Goal: Check status: Check status

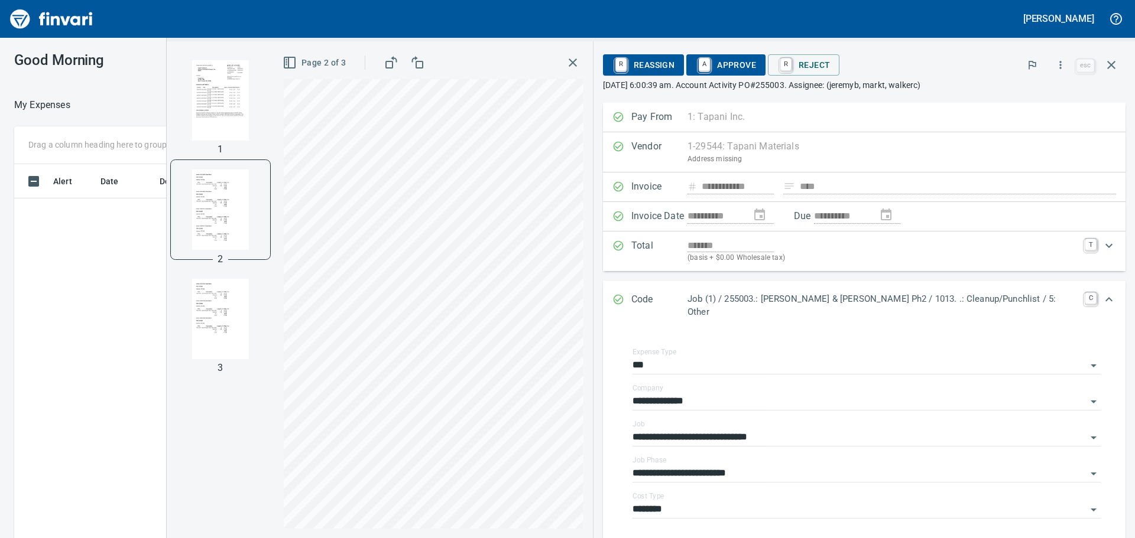
scroll to position [118, 0]
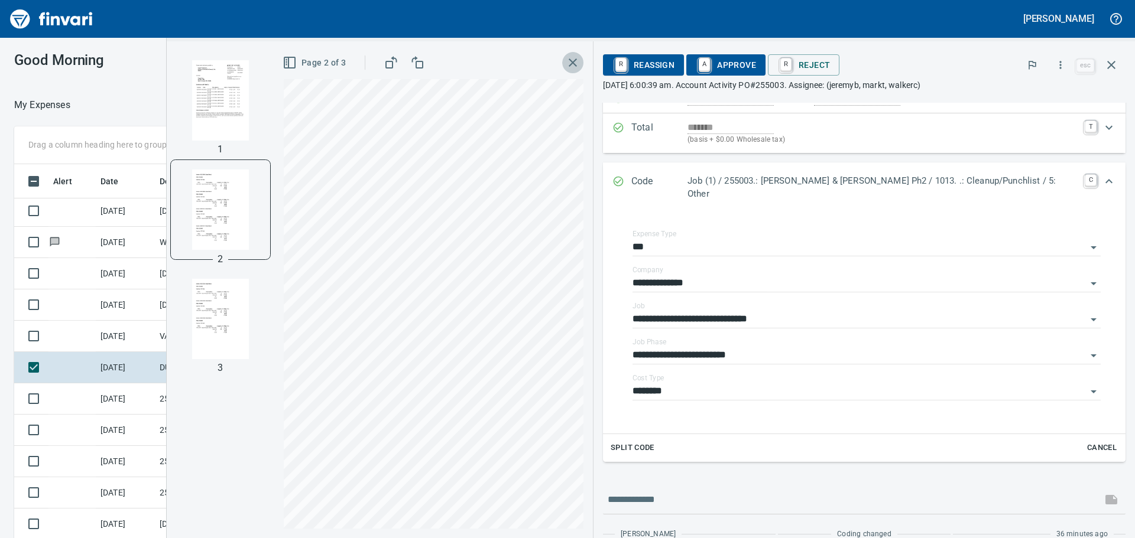
click at [580, 59] on icon "button" at bounding box center [573, 63] width 14 height 14
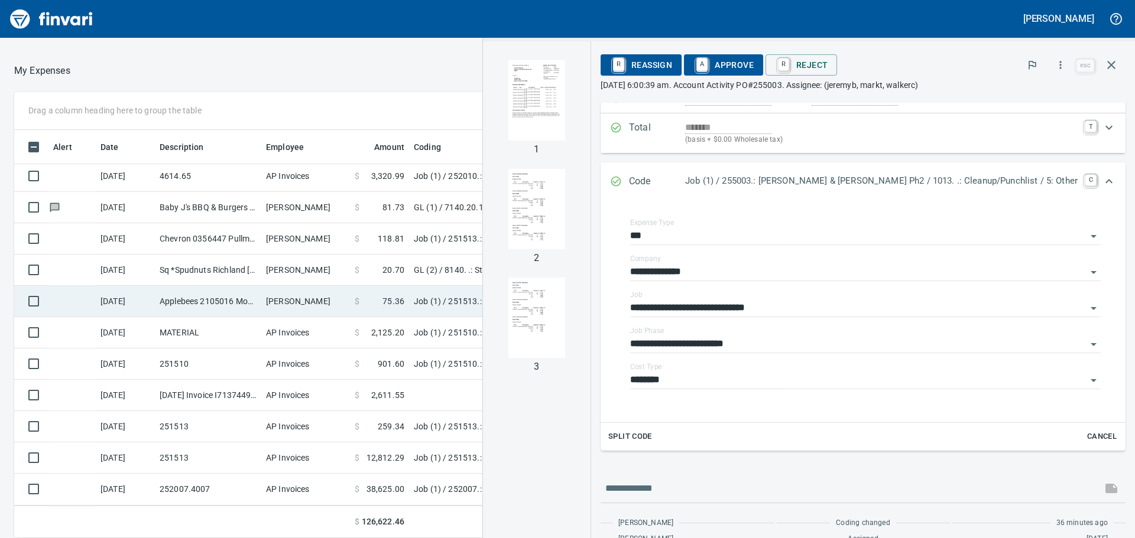
scroll to position [0, 0]
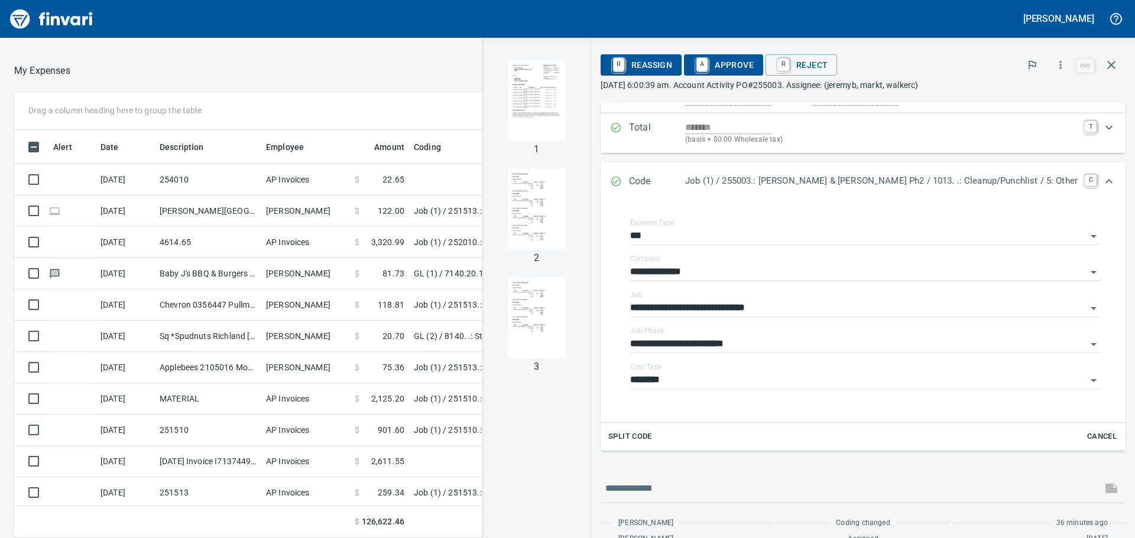
click at [399, 70] on div at bounding box center [373, 71] width 606 height 28
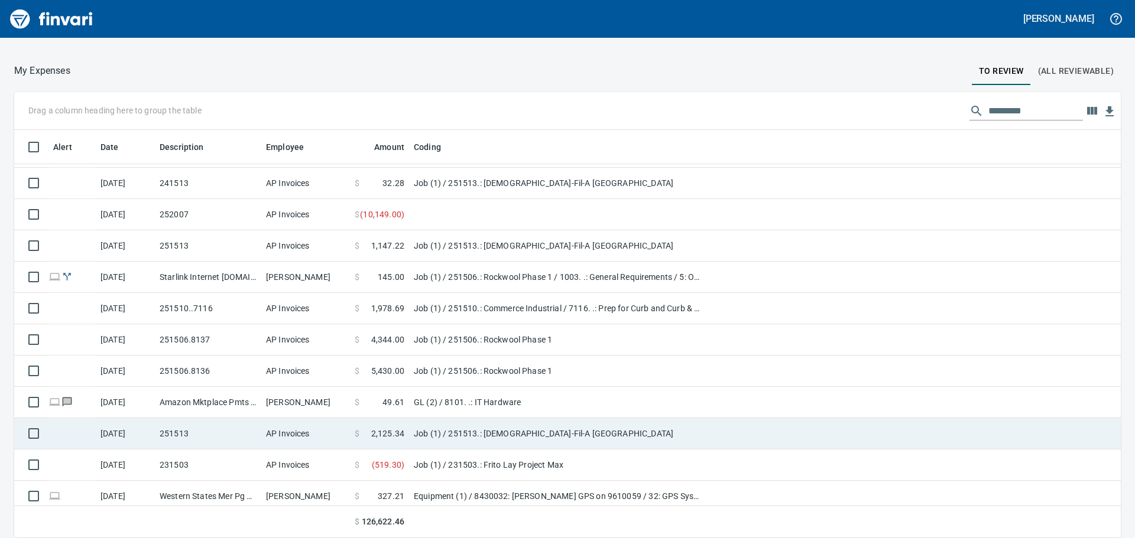
scroll to position [1068, 0]
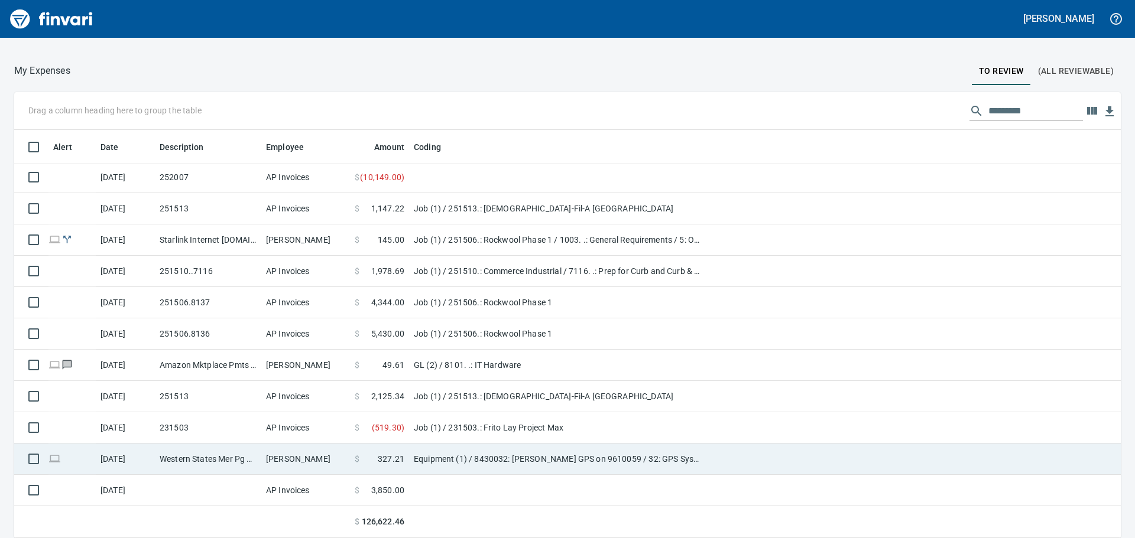
click at [230, 465] on td "Western States Mer Pg Meridian ID" at bounding box center [208, 459] width 106 height 31
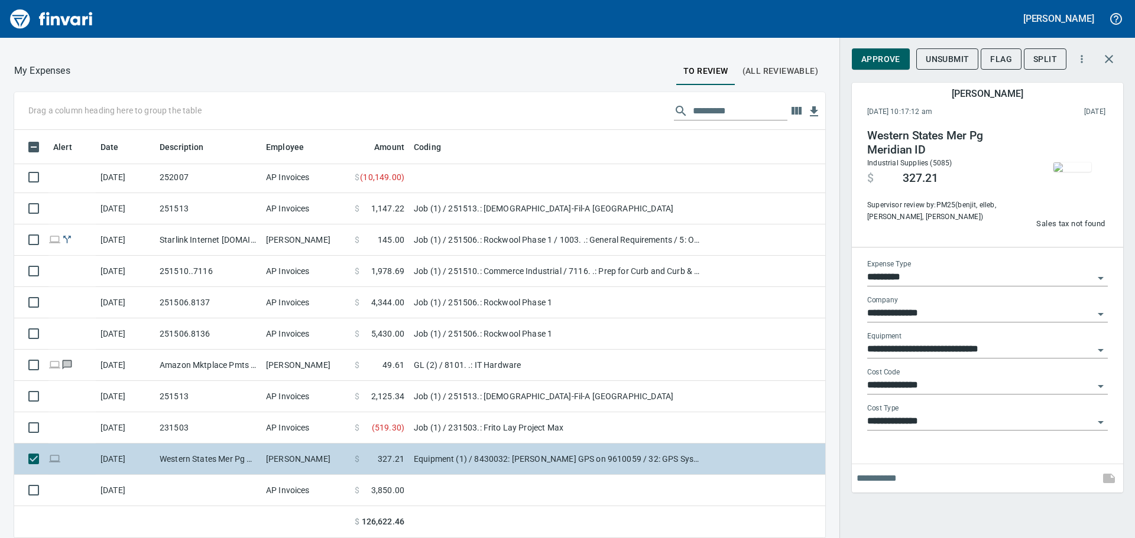
scroll to position [399, 784]
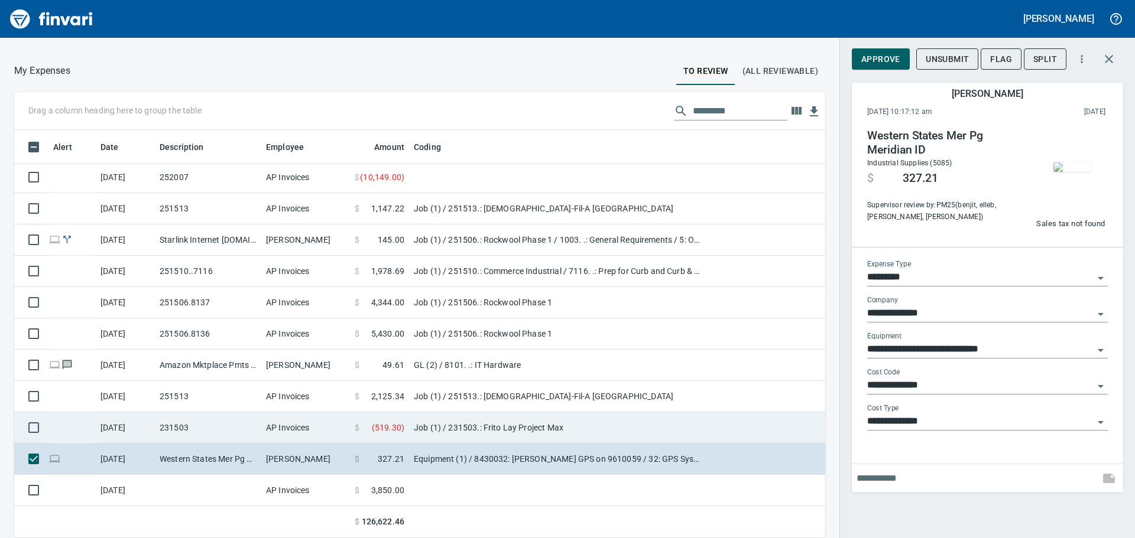
click at [228, 433] on td "231503" at bounding box center [208, 427] width 106 height 31
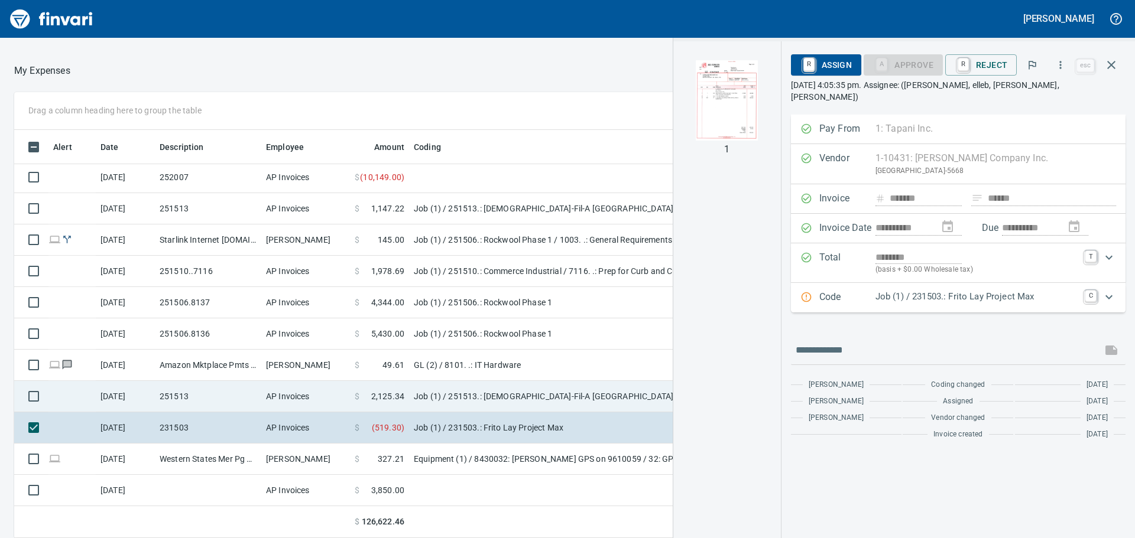
click at [232, 396] on td "251513" at bounding box center [208, 396] width 106 height 31
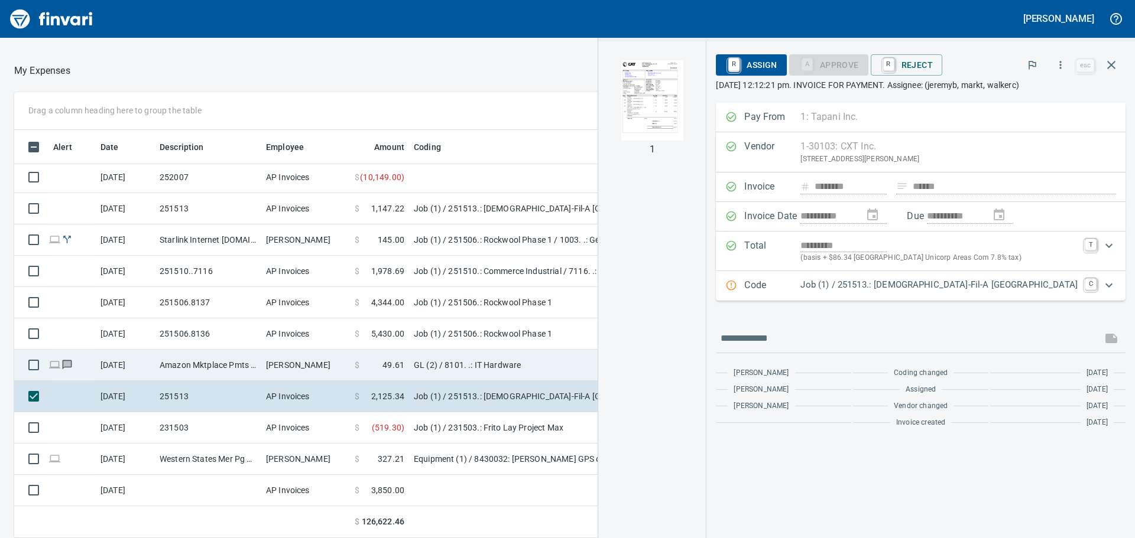
click at [232, 370] on td "Amazon Mktplace Pmts [DOMAIN_NAME][URL] WA" at bounding box center [208, 365] width 106 height 31
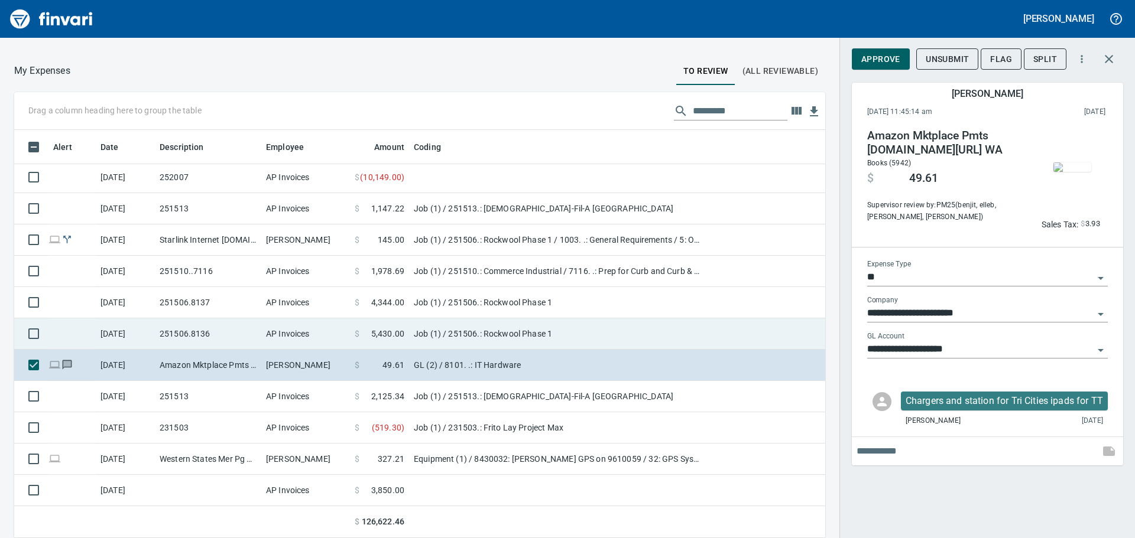
click at [228, 344] on td "251506.8136" at bounding box center [208, 334] width 106 height 31
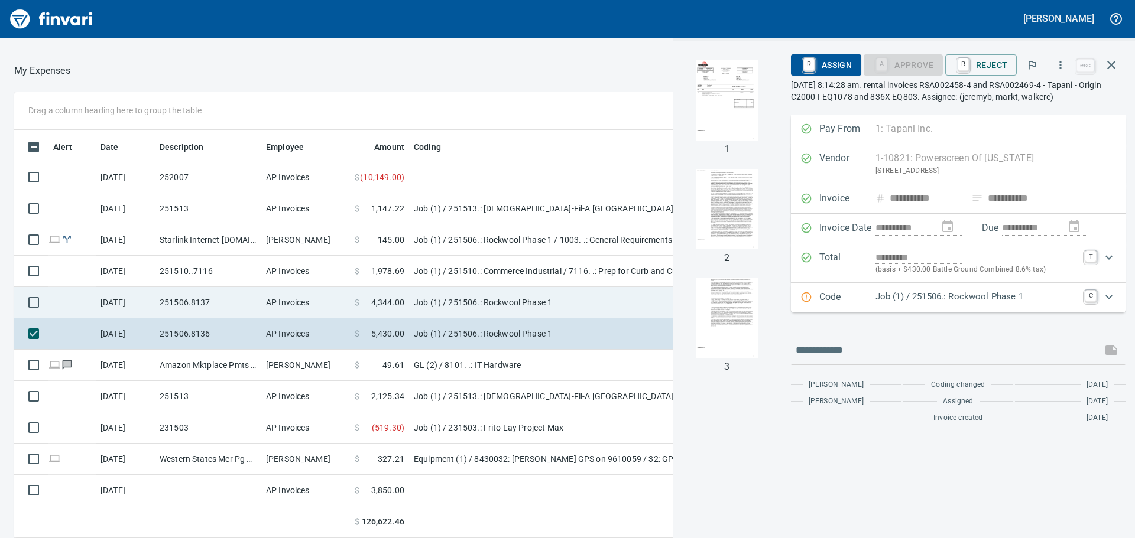
click at [238, 309] on td "251506.8137" at bounding box center [208, 302] width 106 height 31
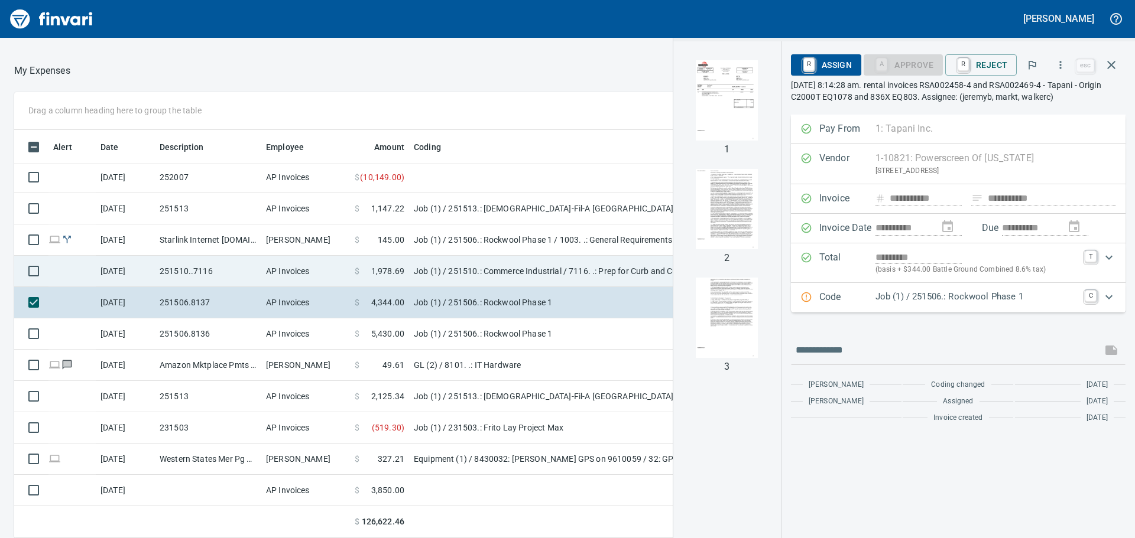
click at [254, 268] on td "251510..7116" at bounding box center [208, 271] width 106 height 31
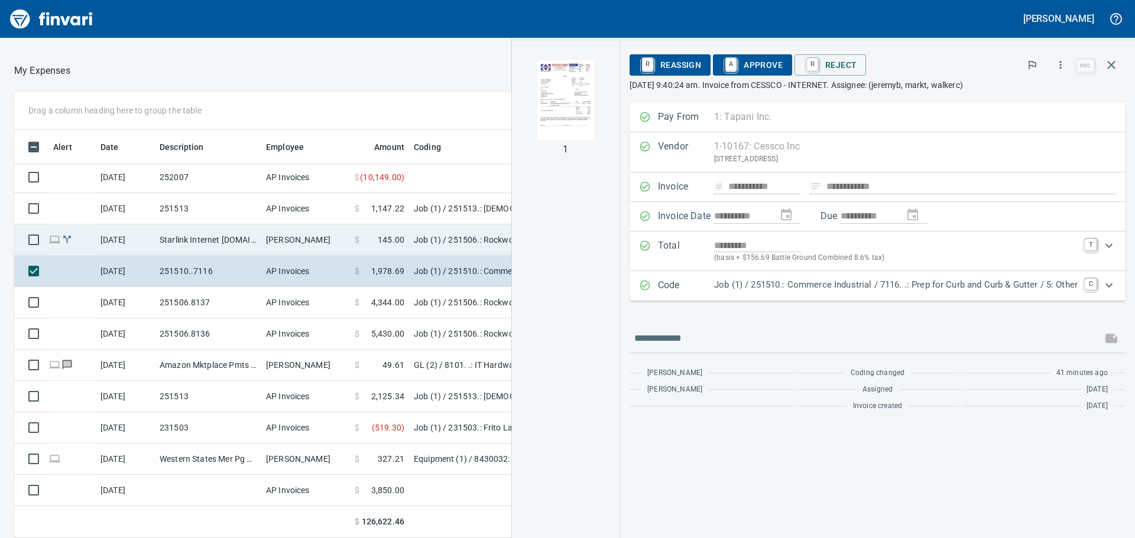
click at [256, 242] on td "Starlink Internet [DOMAIN_NAME] CA - [GEOGRAPHIC_DATA]" at bounding box center [208, 240] width 106 height 31
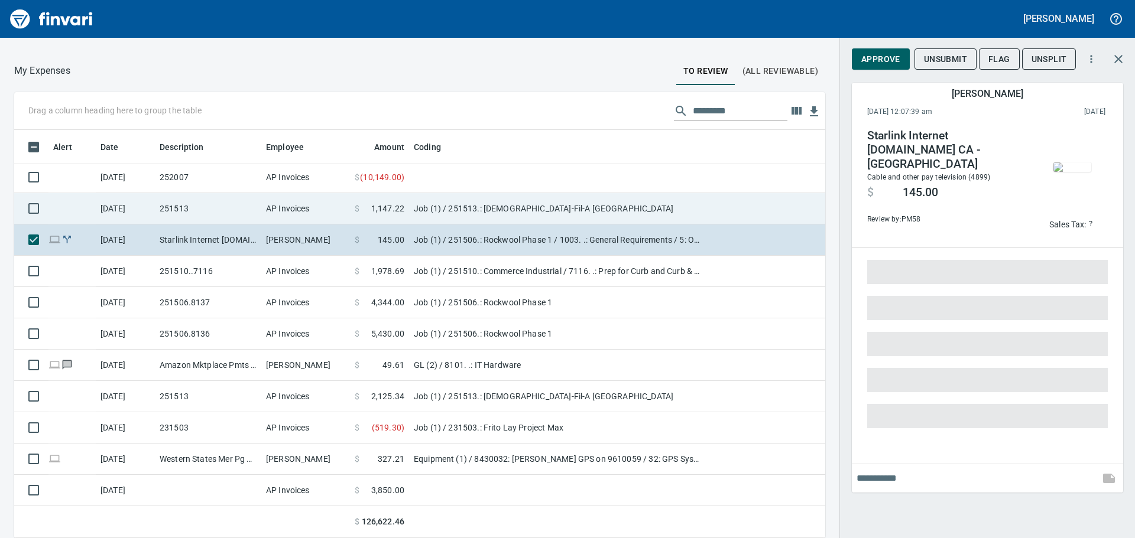
click at [252, 209] on td "251513" at bounding box center [208, 208] width 106 height 31
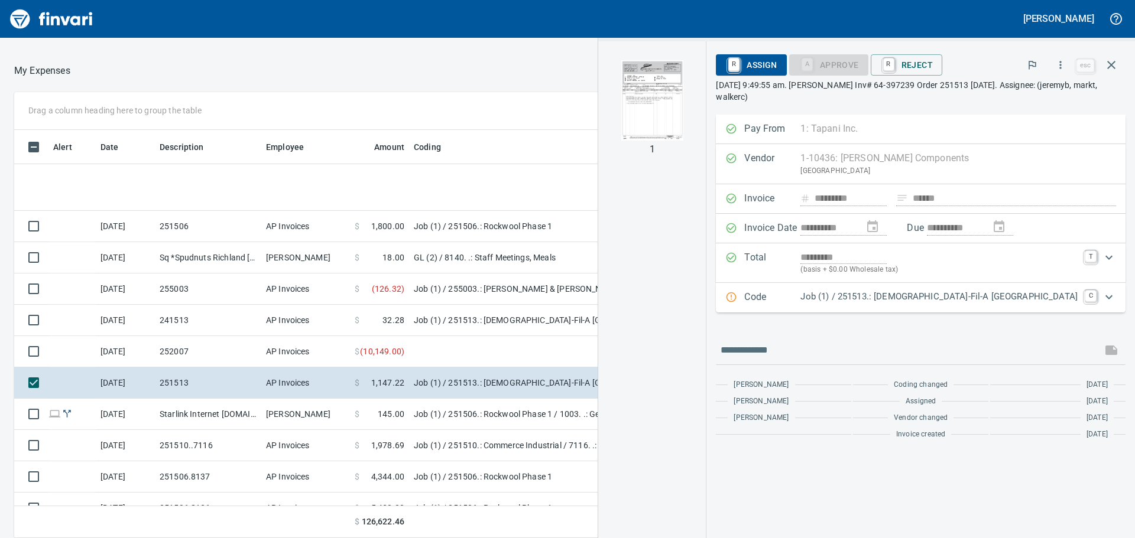
scroll to position [1068, 0]
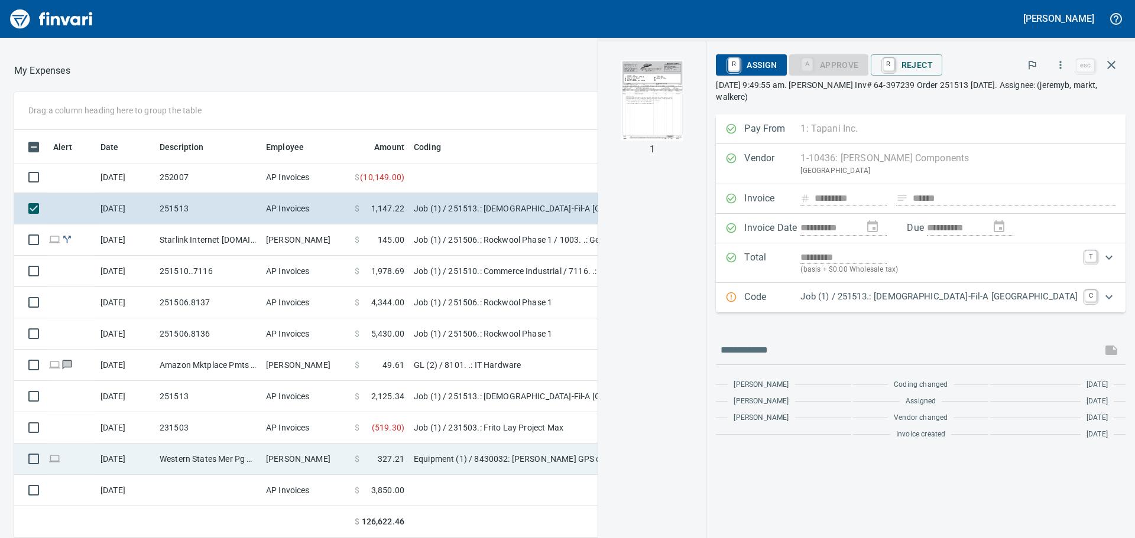
click at [202, 460] on td "Western States Mer Pg Meridian ID" at bounding box center [208, 459] width 106 height 31
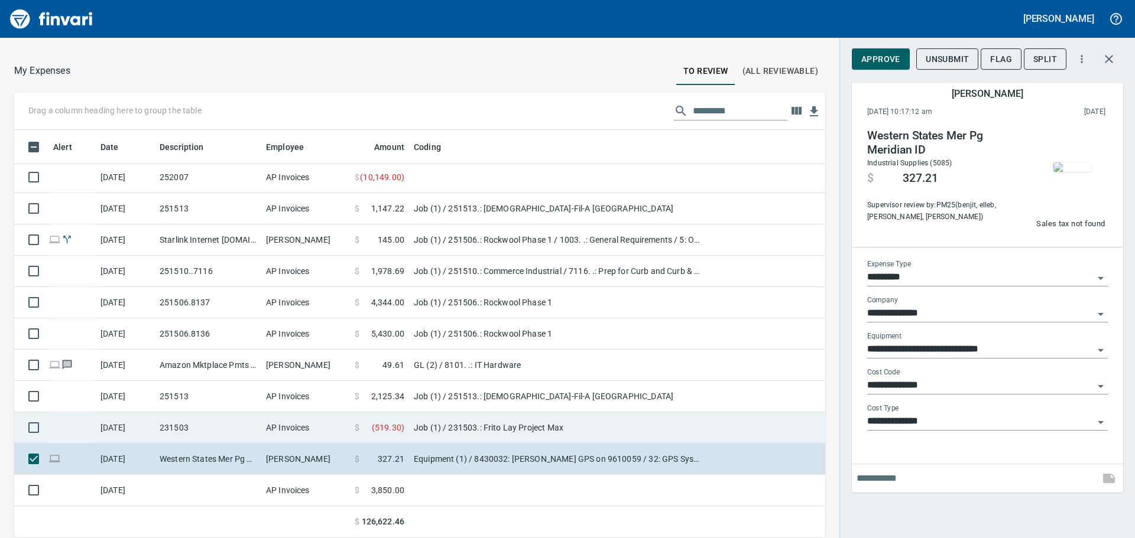
click at [202, 433] on td "231503" at bounding box center [208, 427] width 106 height 31
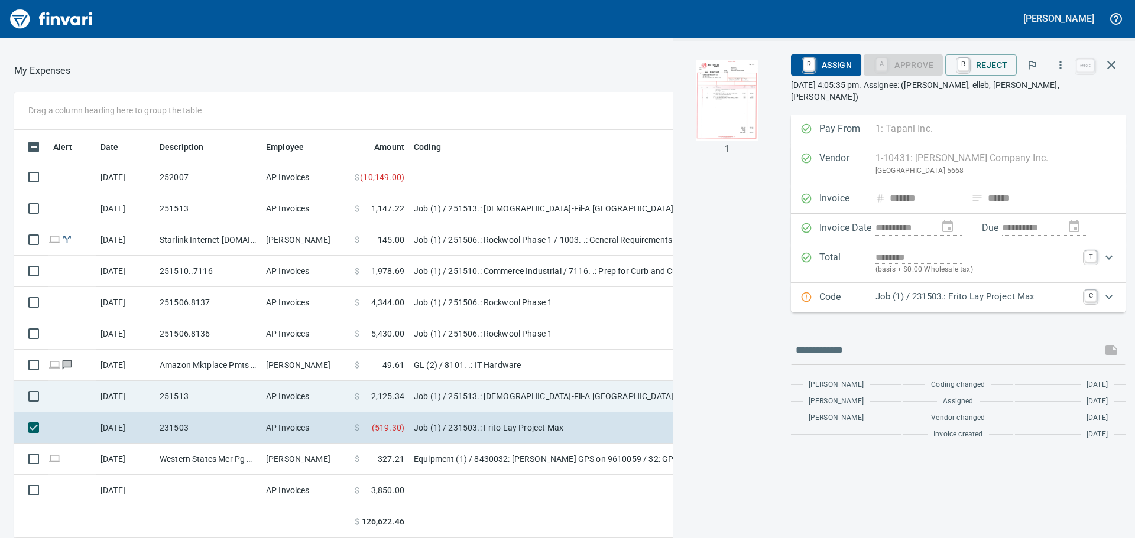
click at [198, 401] on td "251513" at bounding box center [208, 396] width 106 height 31
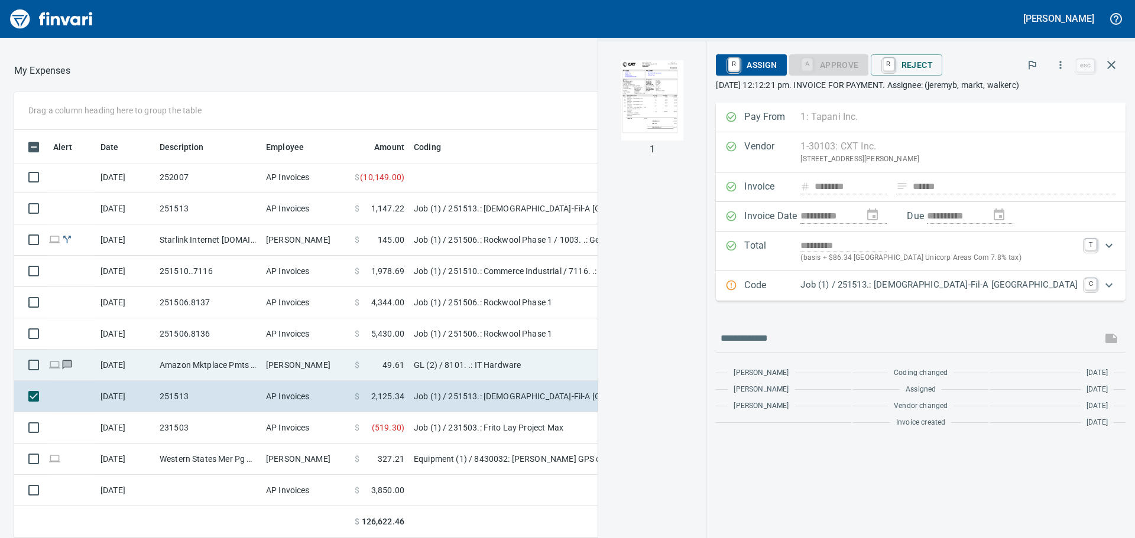
click at [200, 366] on td "Amazon Mktplace Pmts [DOMAIN_NAME][URL] WA" at bounding box center [208, 365] width 106 height 31
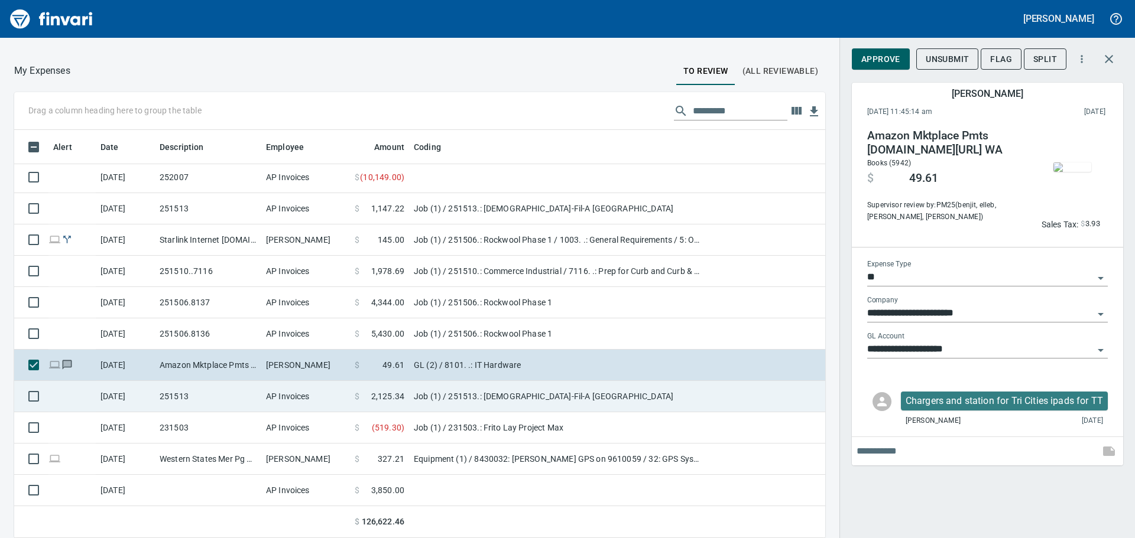
click at [196, 393] on td "251513" at bounding box center [208, 396] width 106 height 31
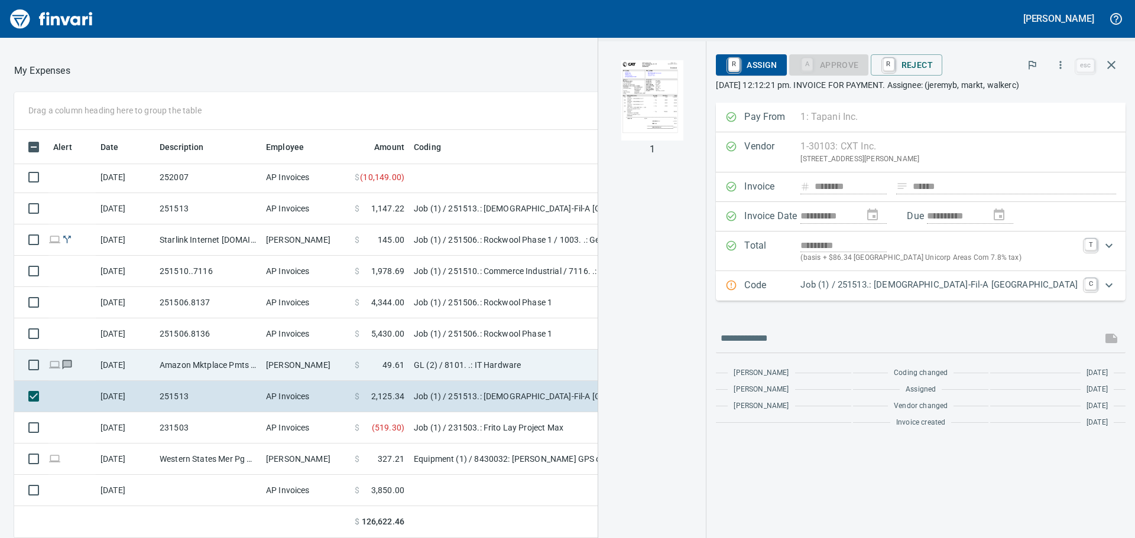
click at [203, 366] on td "Amazon Mktplace Pmts [DOMAIN_NAME][URL] WA" at bounding box center [208, 365] width 106 height 31
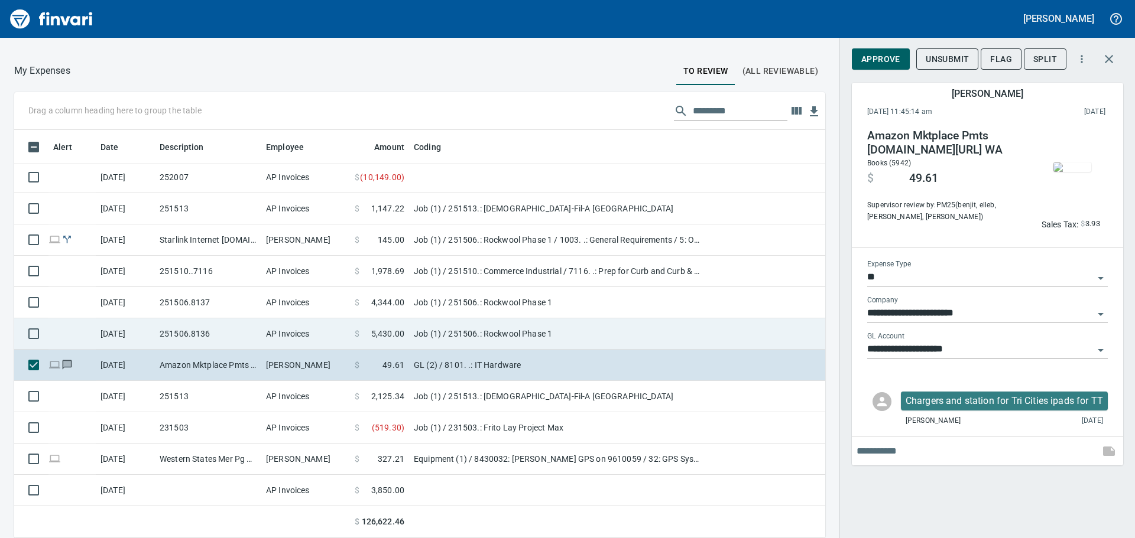
click at [204, 337] on td "251506.8136" at bounding box center [208, 334] width 106 height 31
